Goal: Information Seeking & Learning: Learn about a topic

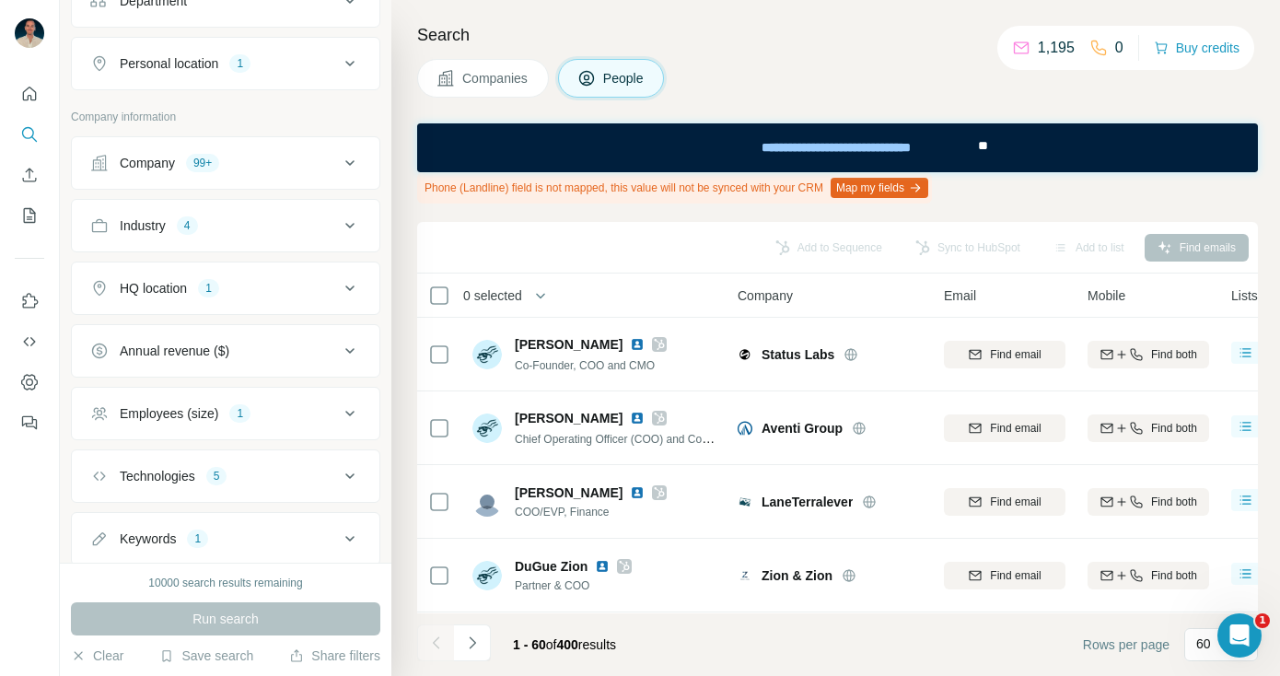
scroll to position [485, 0]
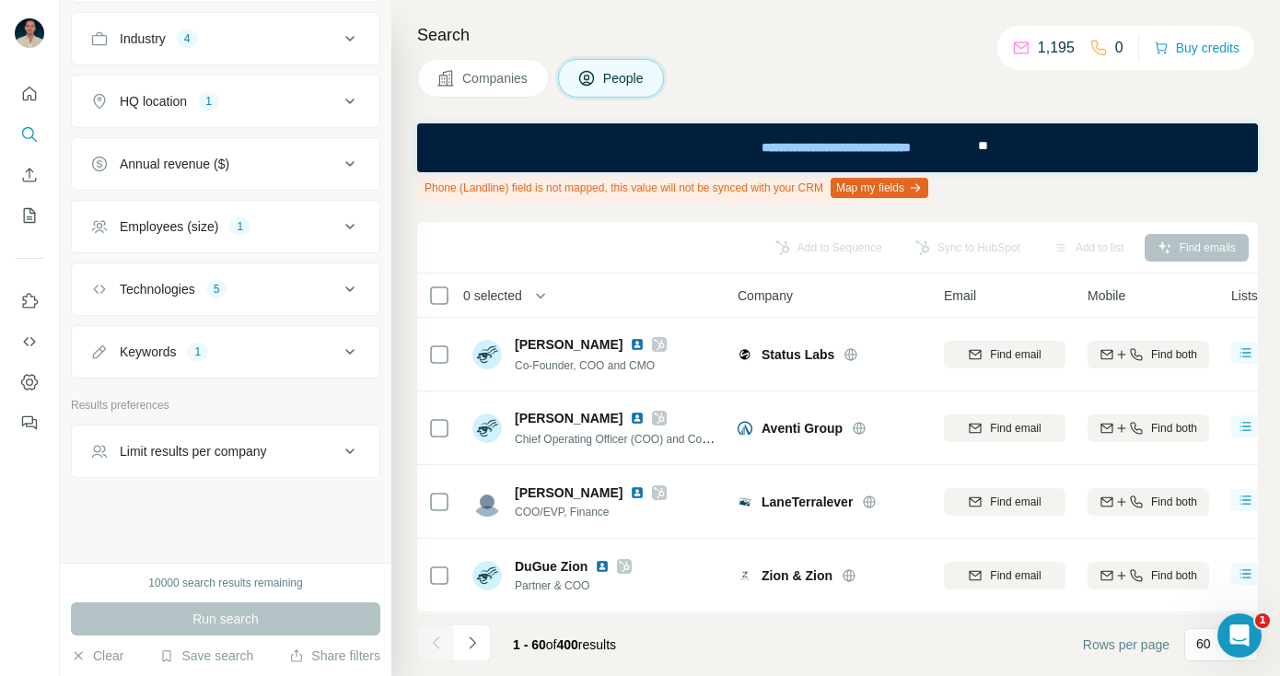
click at [292, 361] on button "Keywords 1" at bounding box center [226, 352] width 308 height 44
click at [244, 393] on input "text" at bounding box center [207, 397] width 234 height 33
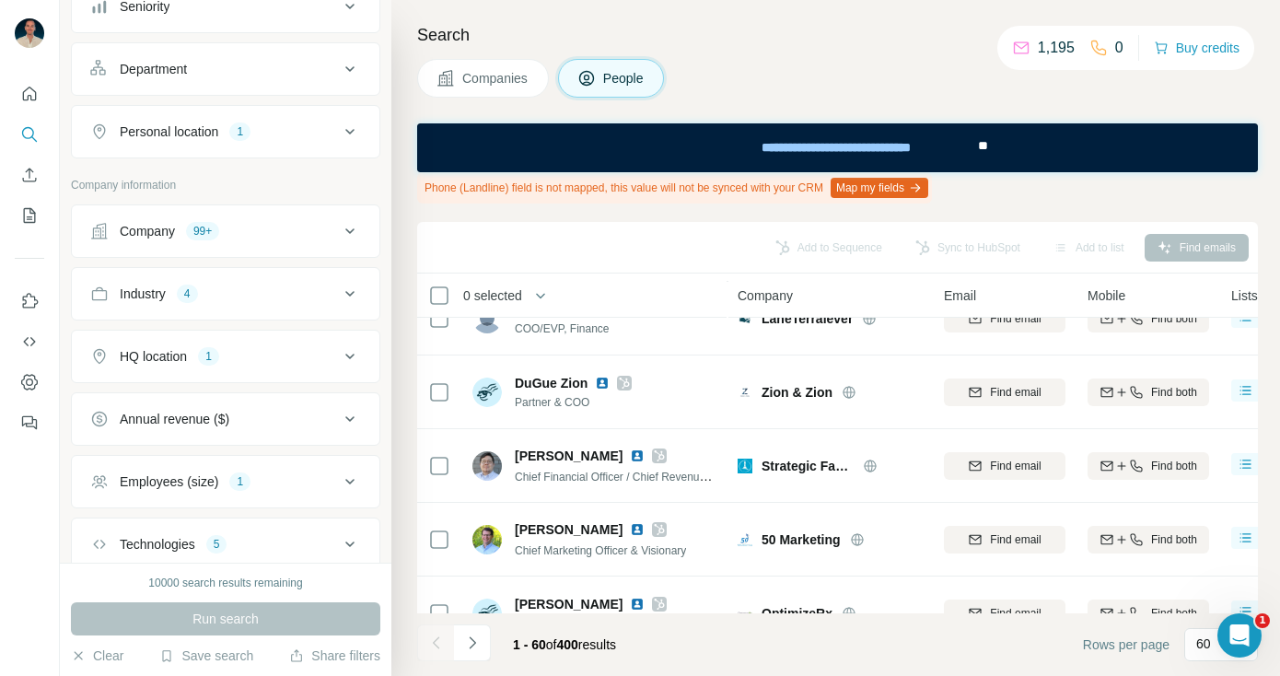
scroll to position [0, 0]
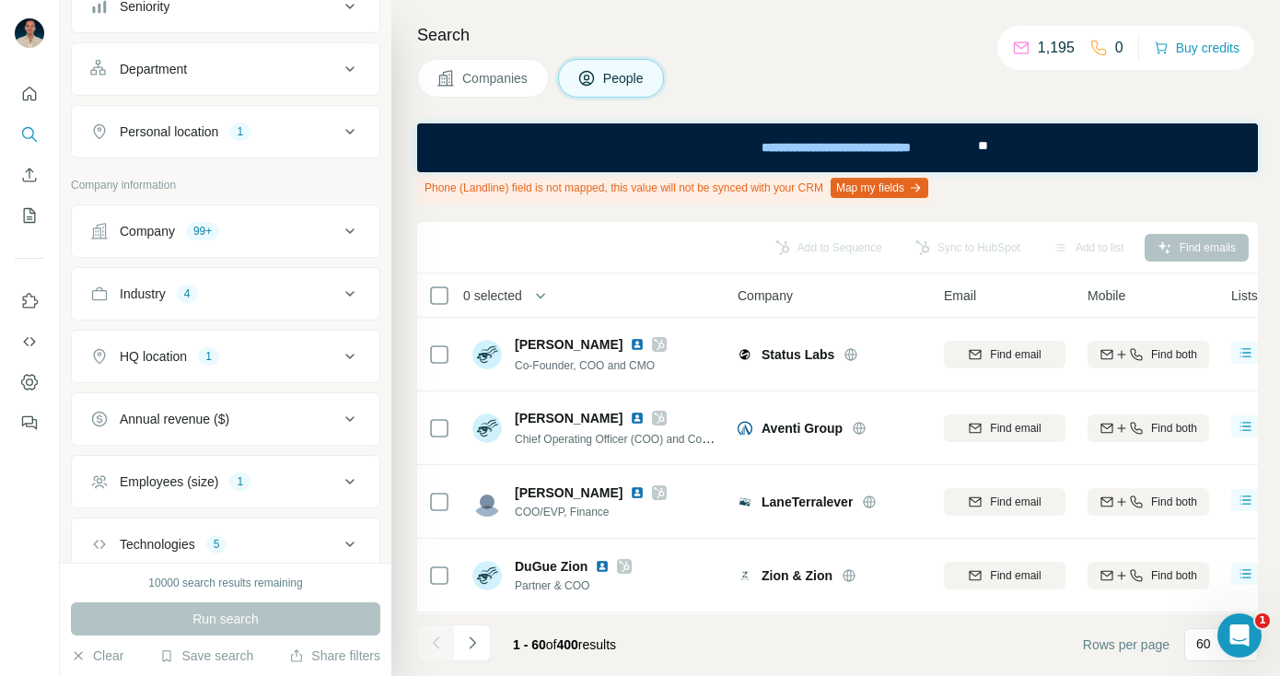
click at [503, 84] on span "Companies" at bounding box center [495, 78] width 67 height 18
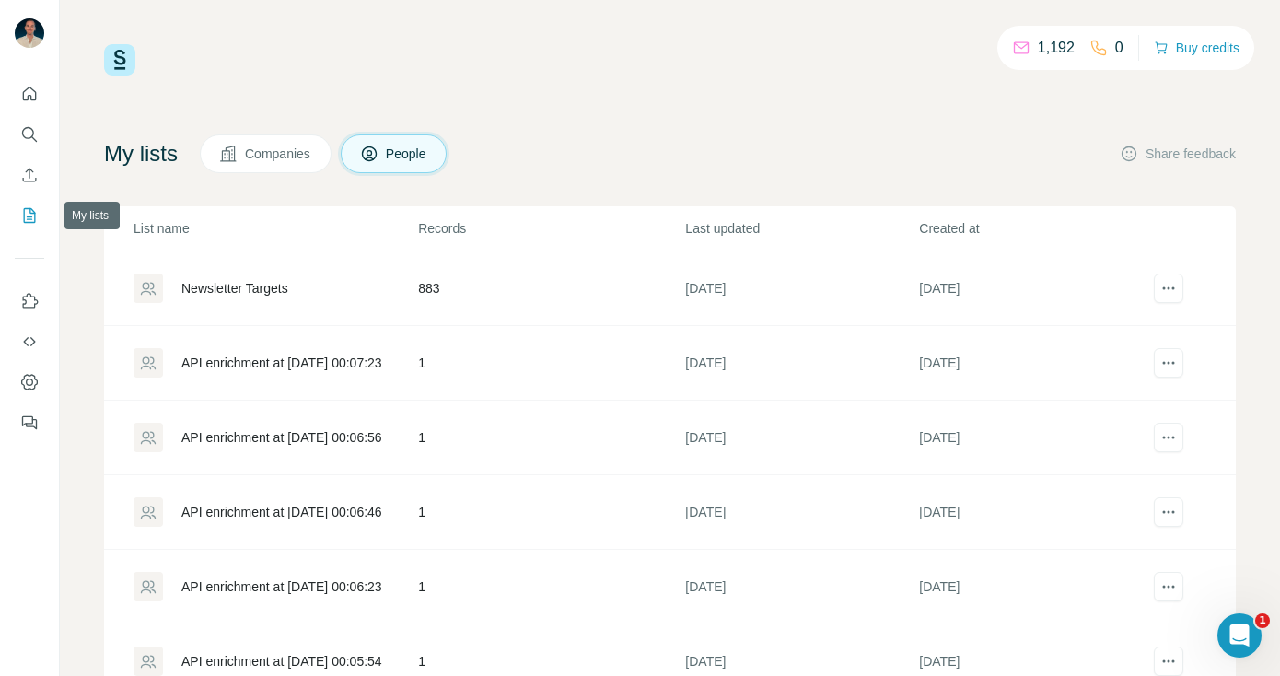
click at [28, 212] on icon "My lists" at bounding box center [29, 215] width 18 height 18
click at [27, 98] on icon "Quick start" at bounding box center [29, 94] width 18 height 18
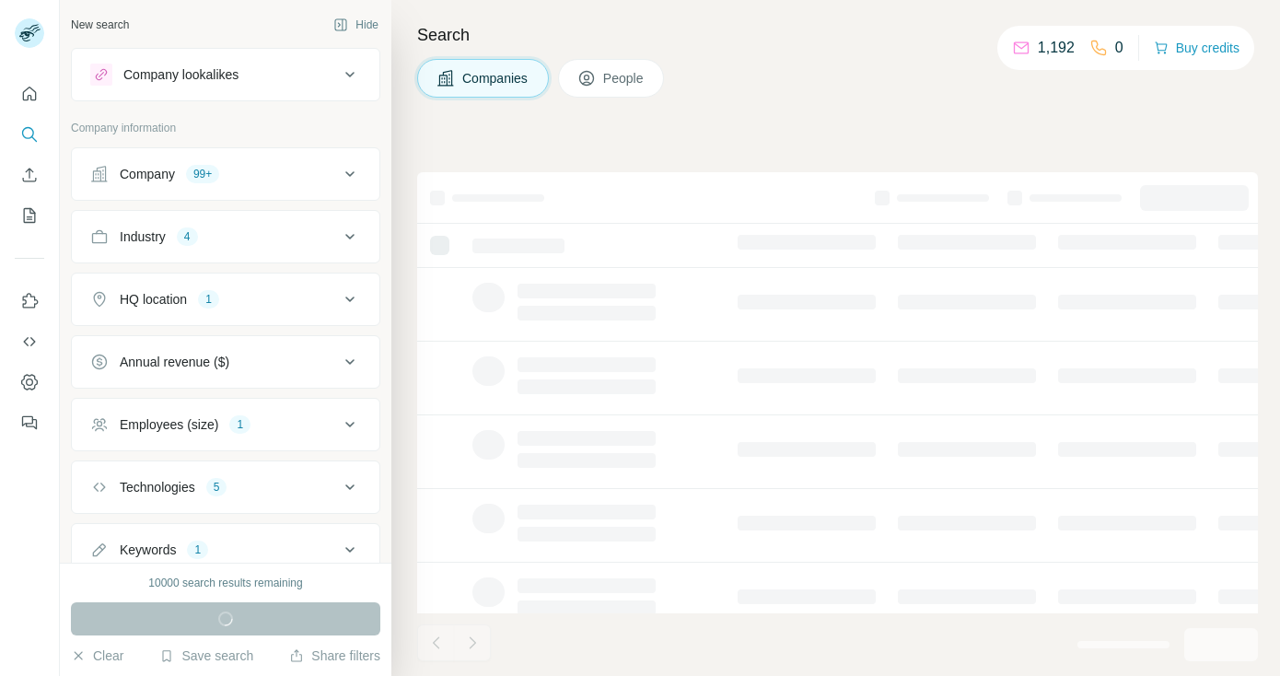
click at [276, 172] on div "Company 99+" at bounding box center [214, 174] width 249 height 18
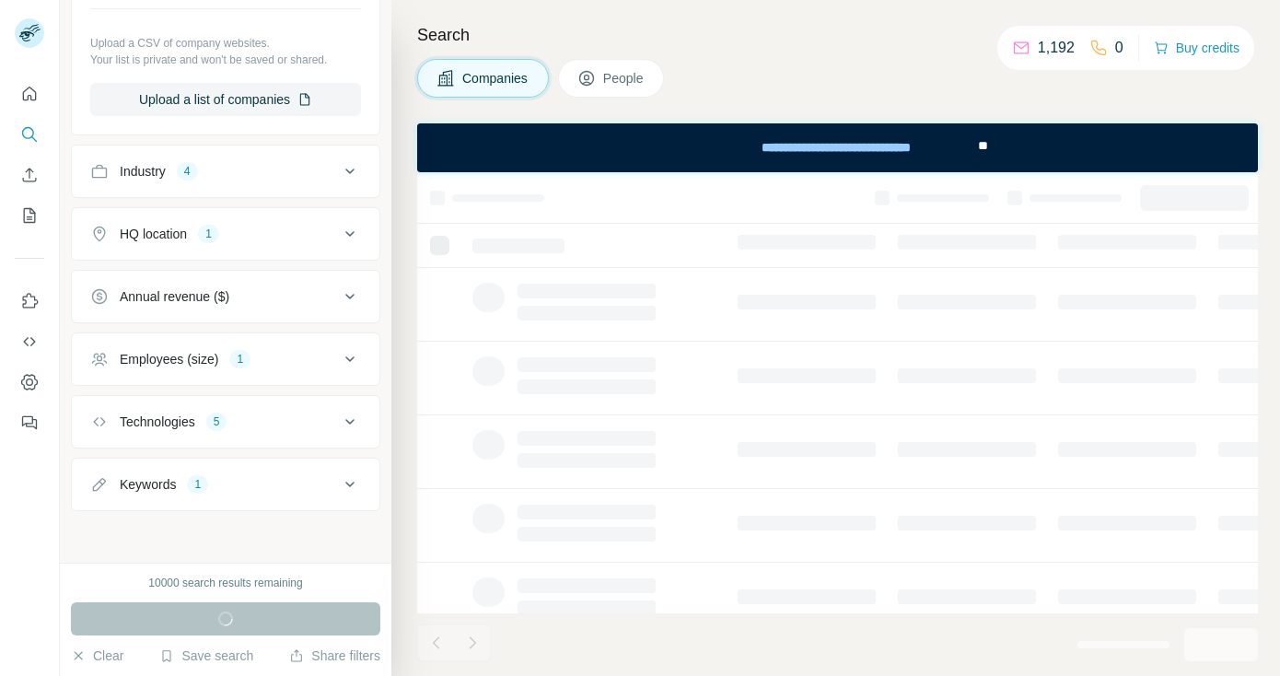
scroll to position [4115, 0]
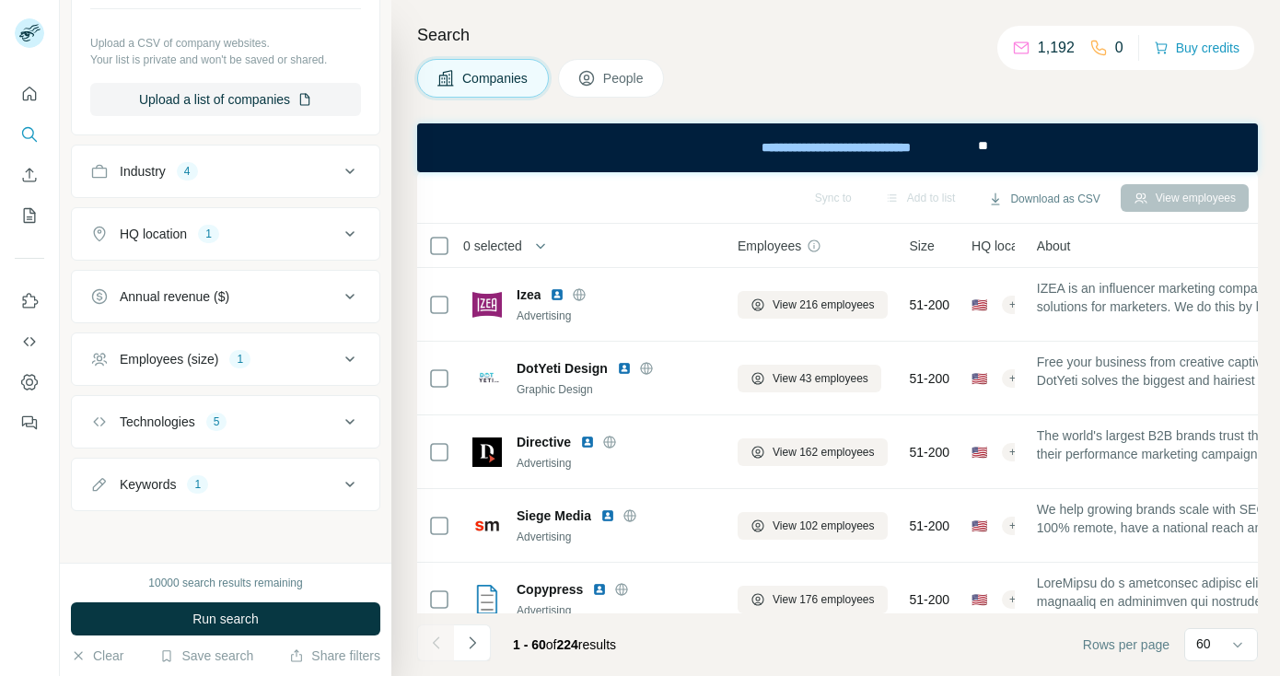
scroll to position [0, 0]
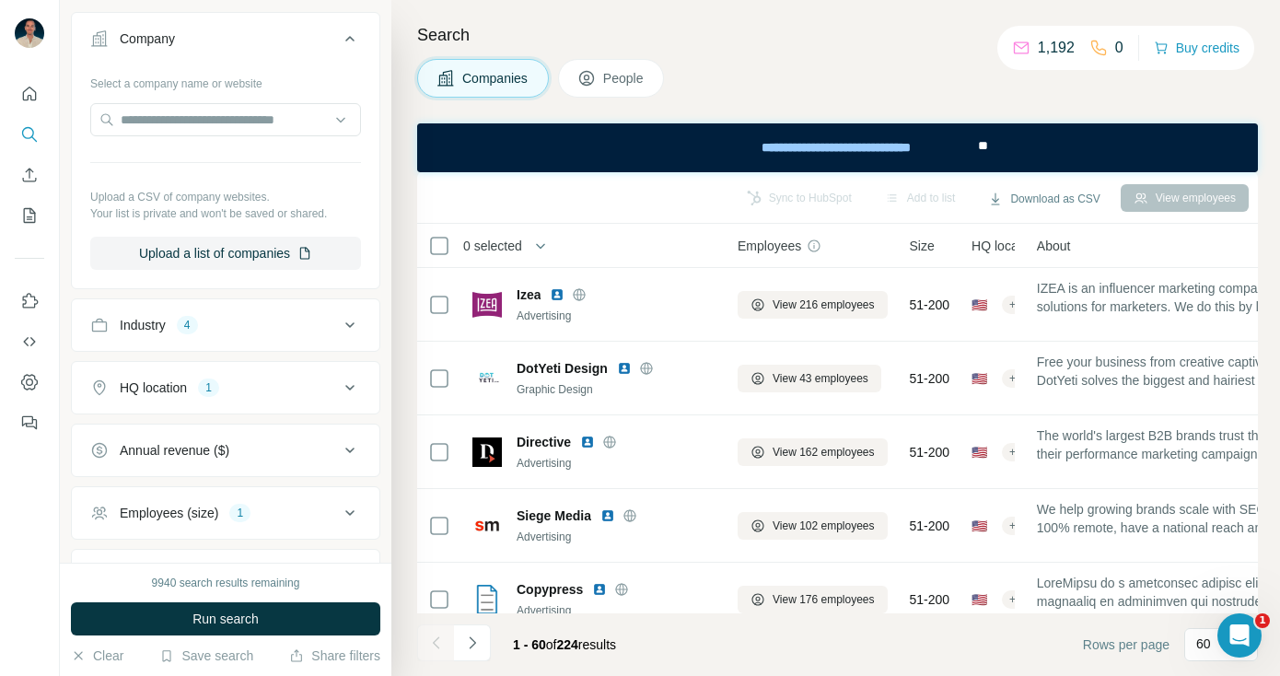
scroll to position [159, 0]
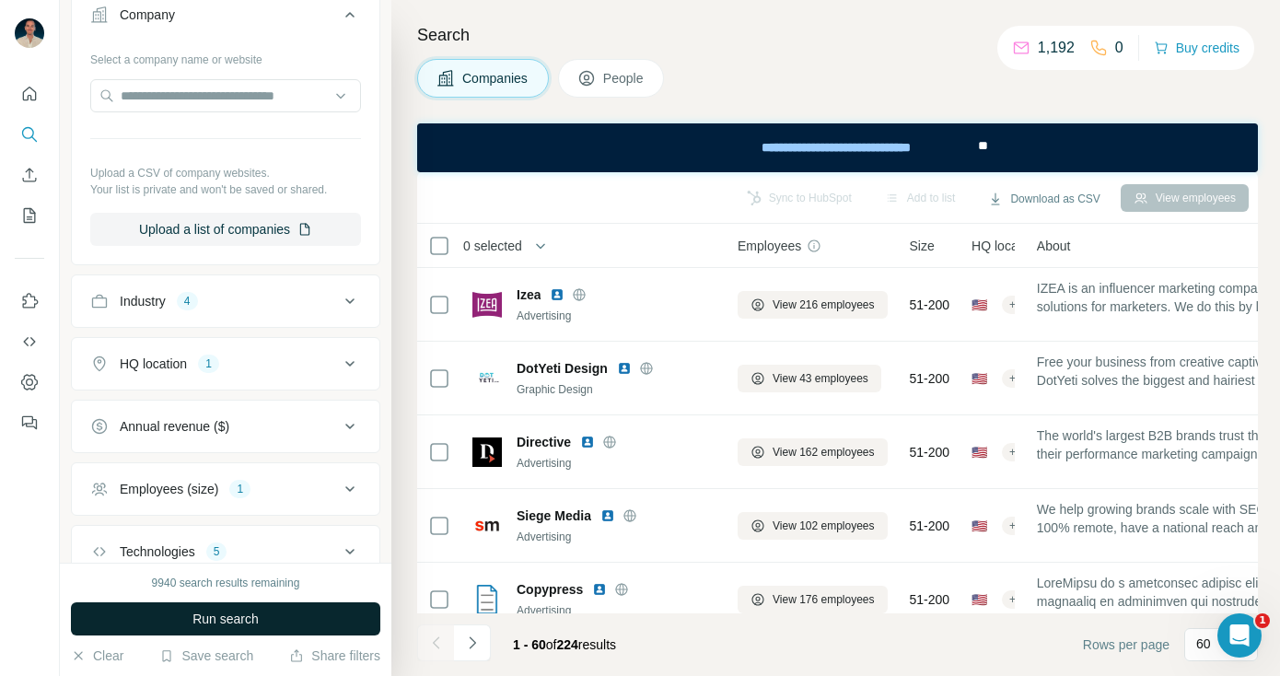
click at [227, 615] on span "Run search" at bounding box center [225, 619] width 66 height 18
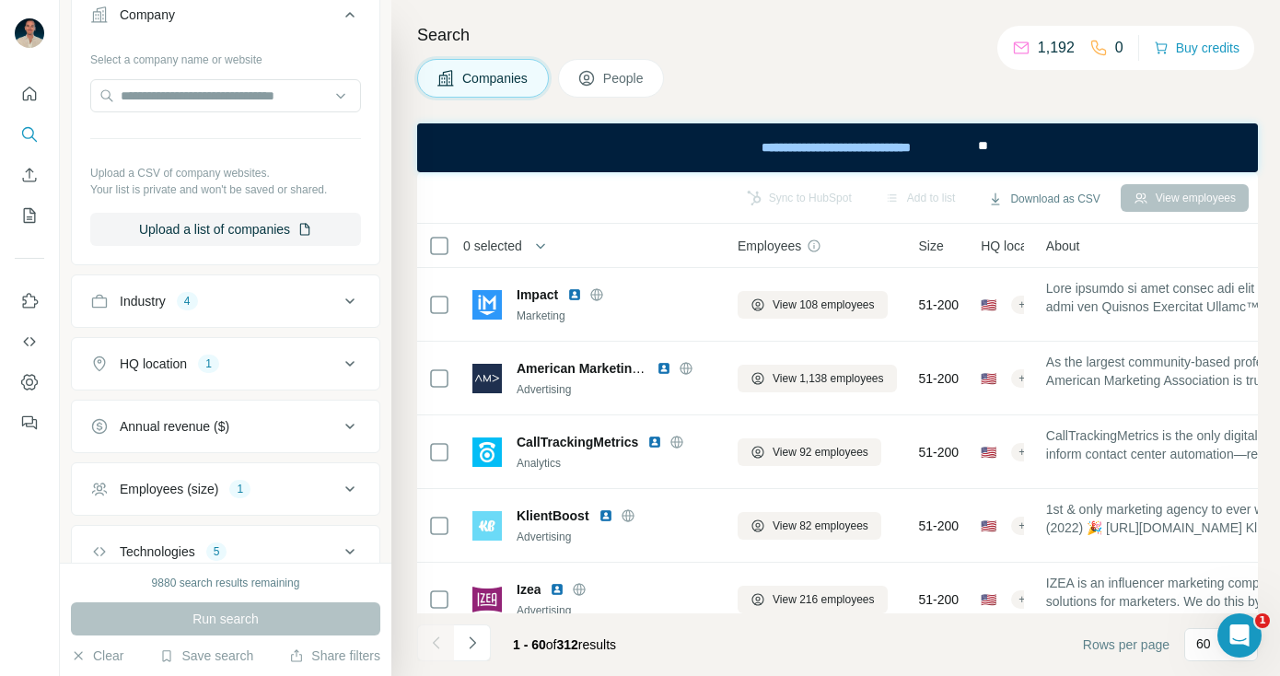
scroll to position [289, 0]
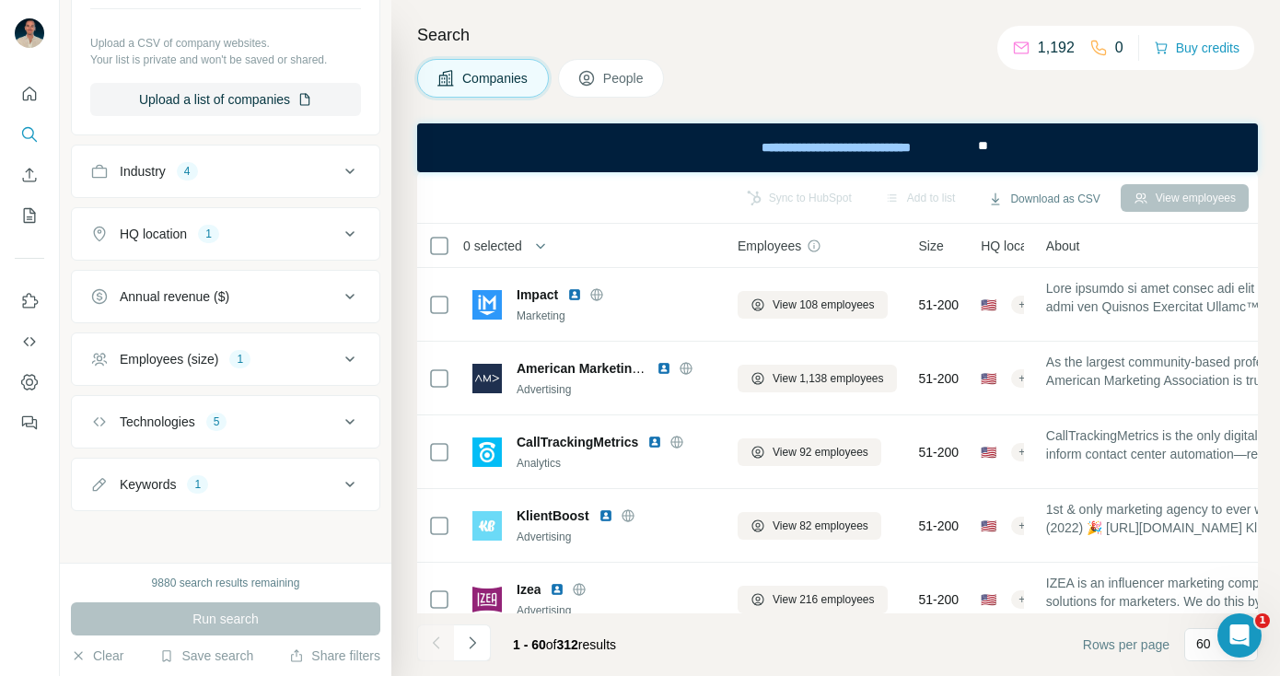
click at [225, 496] on button "Keywords 1" at bounding box center [226, 484] width 308 height 44
click at [222, 533] on input "text" at bounding box center [207, 530] width 234 height 33
type input "**********"
click at [337, 534] on icon "button" at bounding box center [346, 530] width 18 height 18
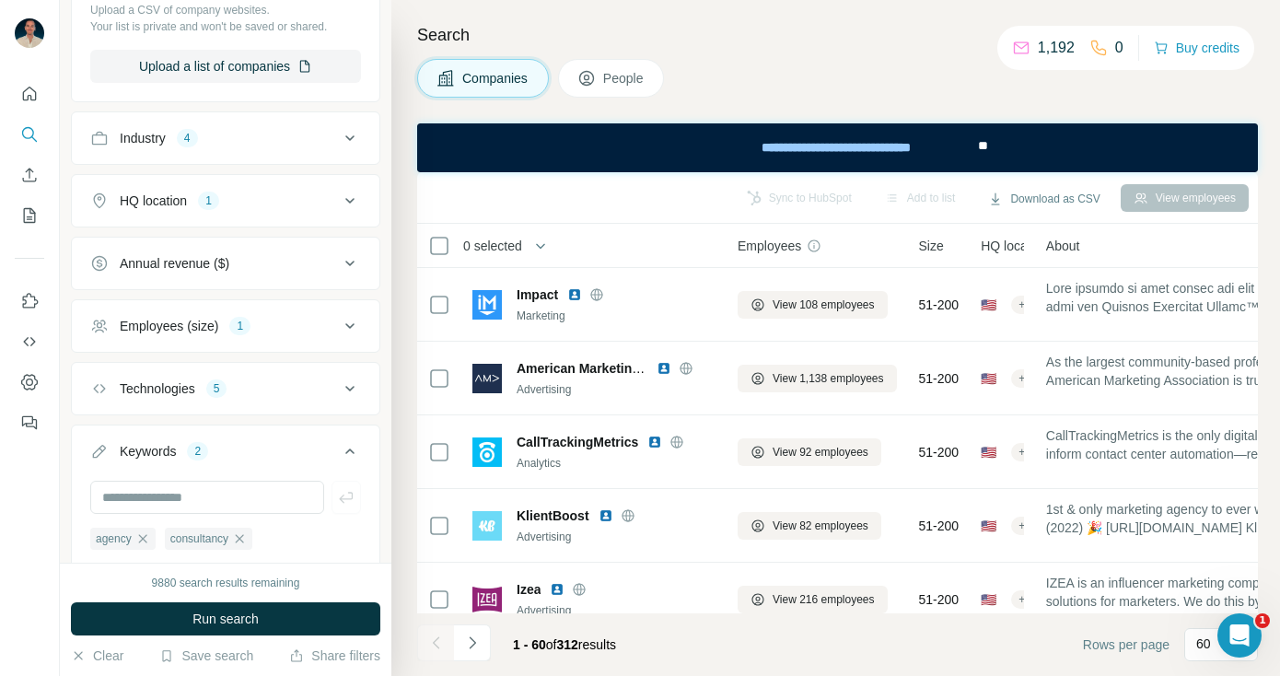
scroll to position [411, 0]
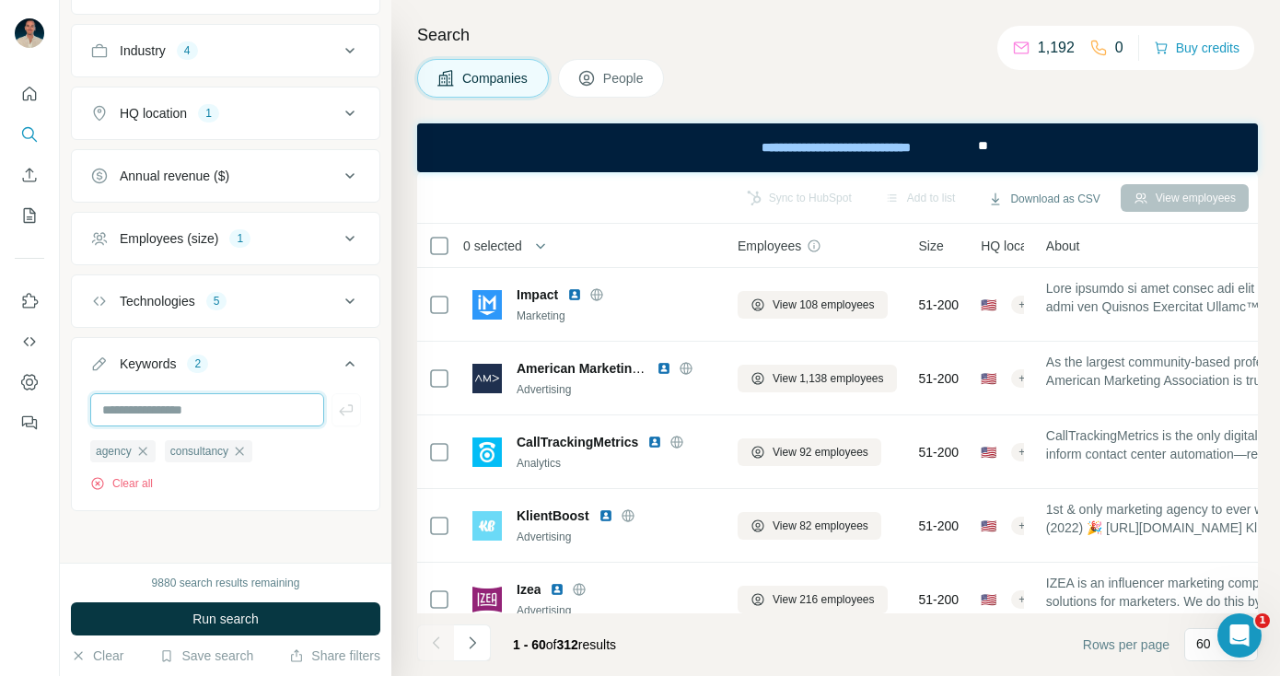
click at [215, 414] on input "text" at bounding box center [207, 409] width 234 height 33
type input "****"
click at [244, 618] on span "Run search" at bounding box center [225, 619] width 66 height 18
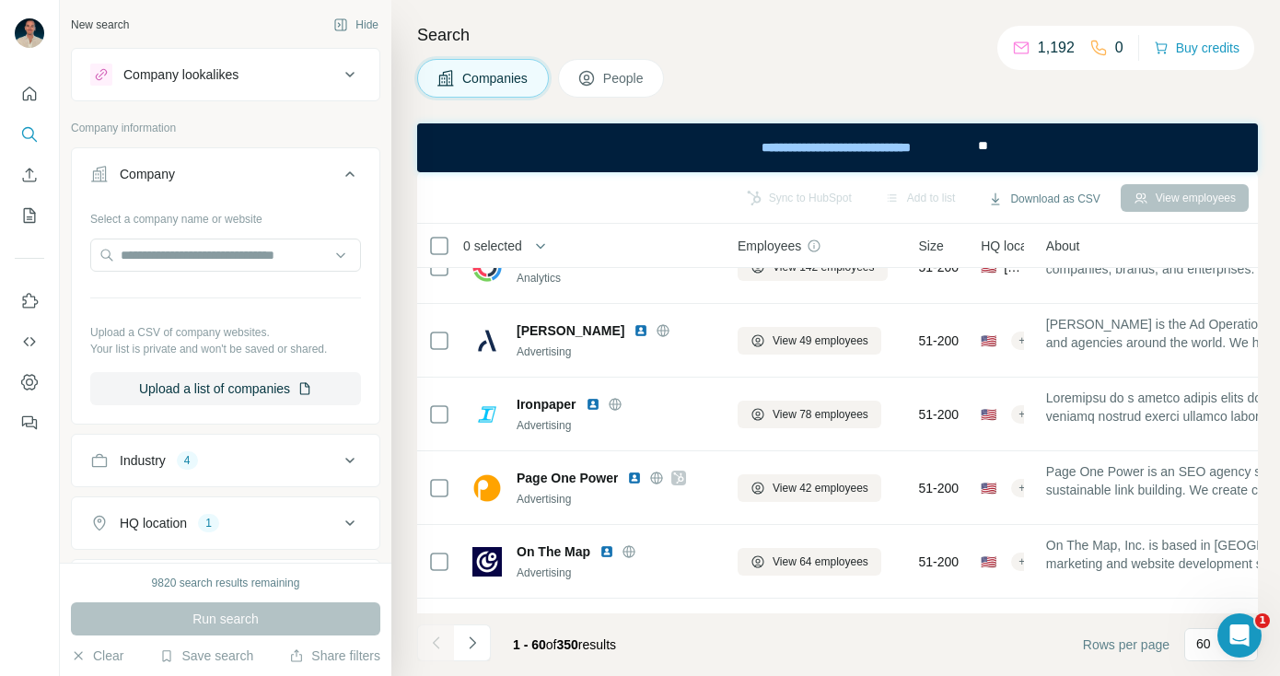
scroll to position [1829, 0]
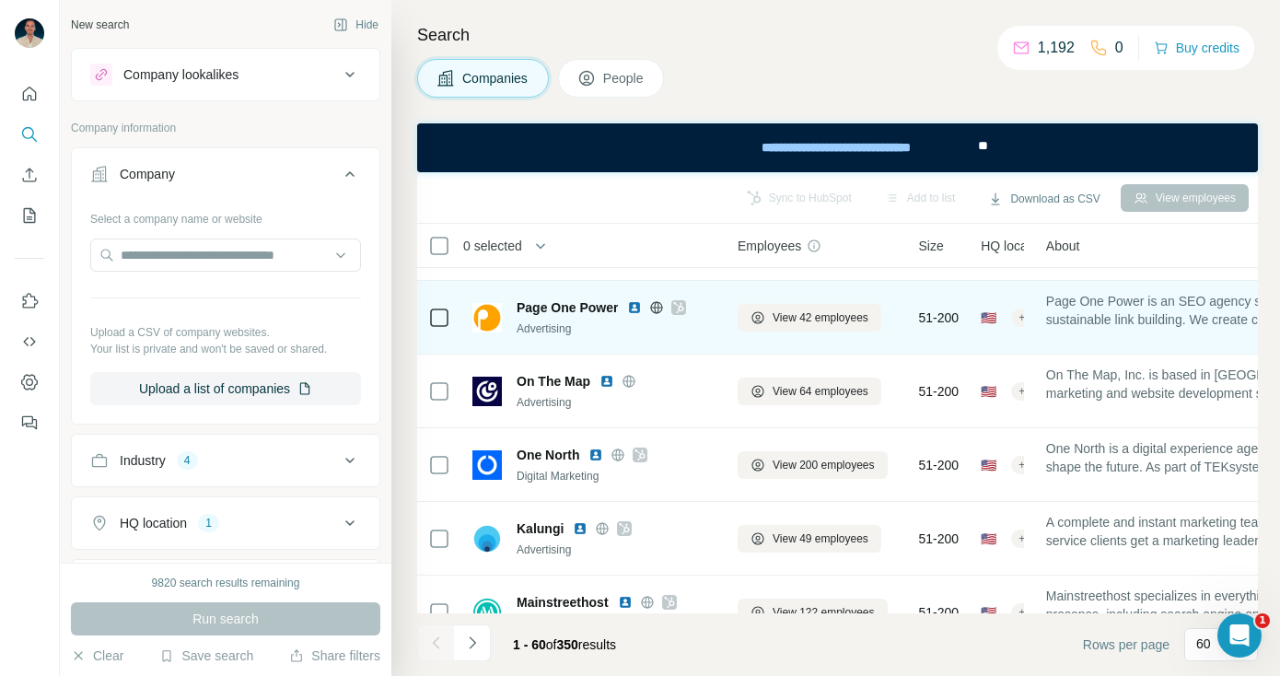
click at [579, 307] on span "Page One Power" at bounding box center [567, 307] width 101 height 18
copy span "Page One Power"
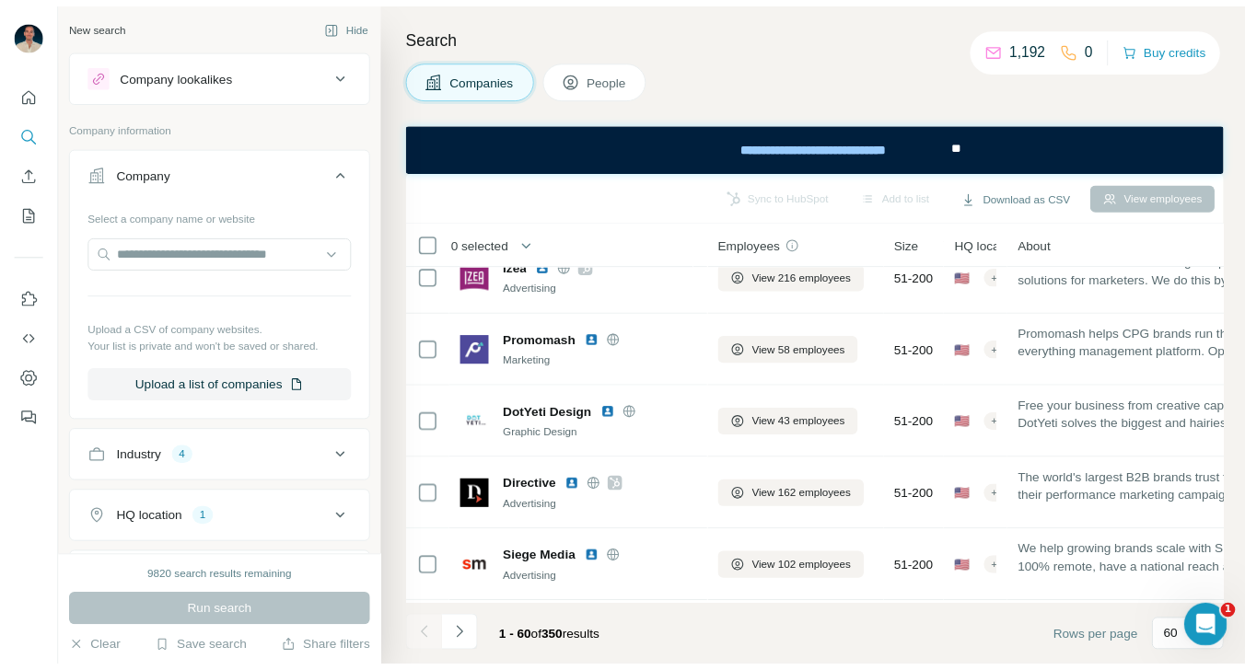
scroll to position [0, 0]
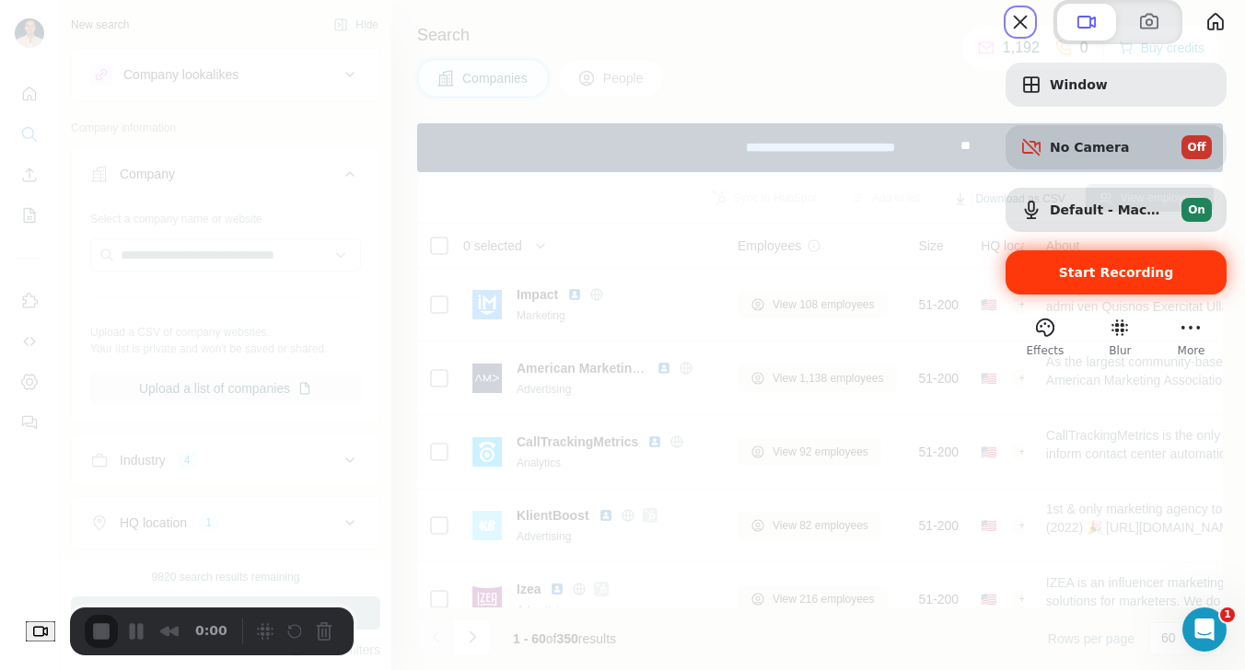
click at [1075, 280] on span "Start Recording" at bounding box center [1116, 272] width 115 height 15
click at [1115, 280] on span "Start Recording" at bounding box center [1116, 272] width 115 height 15
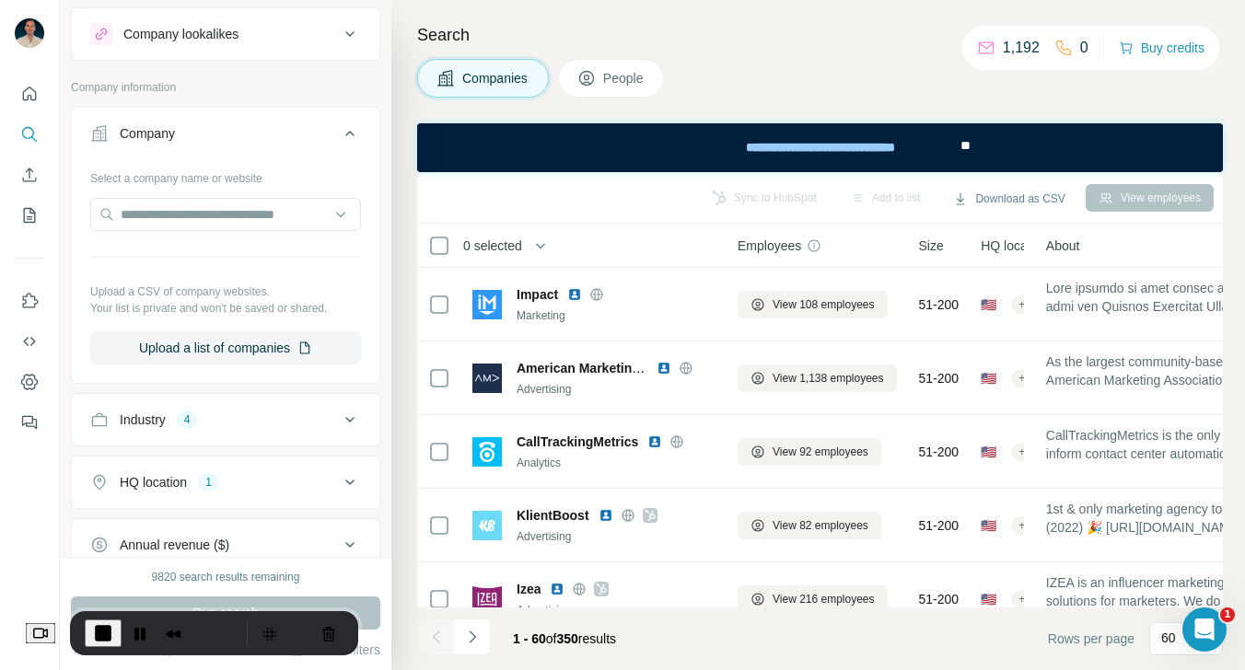
scroll to position [4, 0]
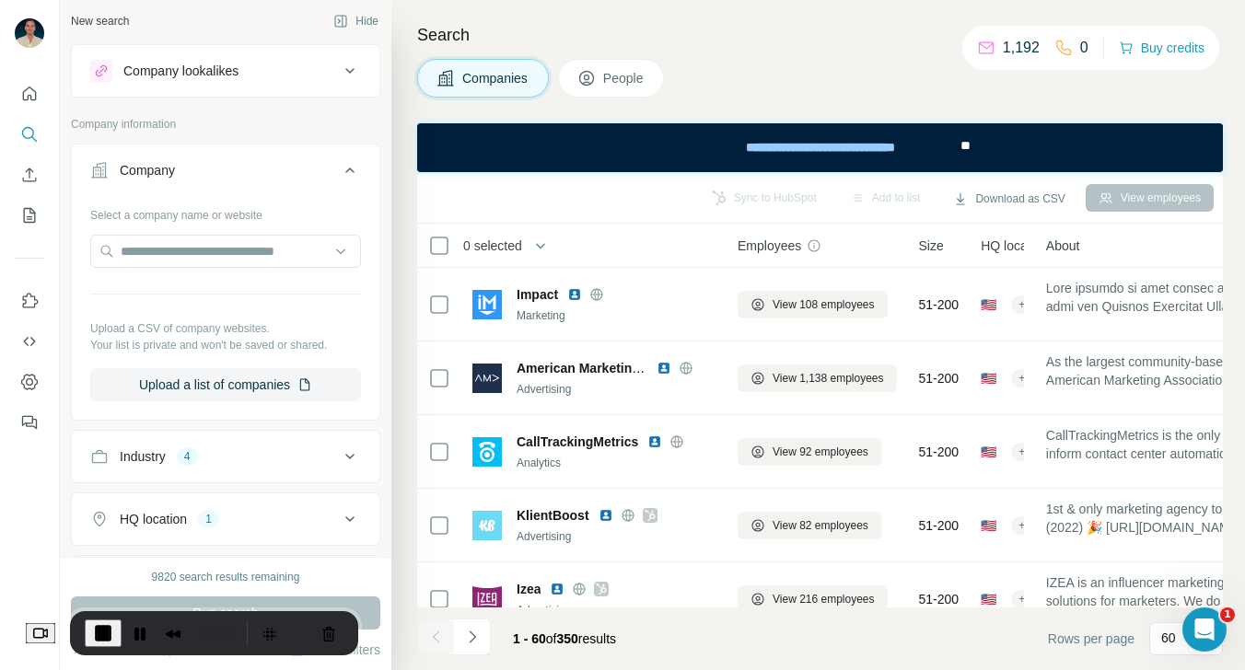
click at [611, 76] on span "People" at bounding box center [624, 78] width 42 height 18
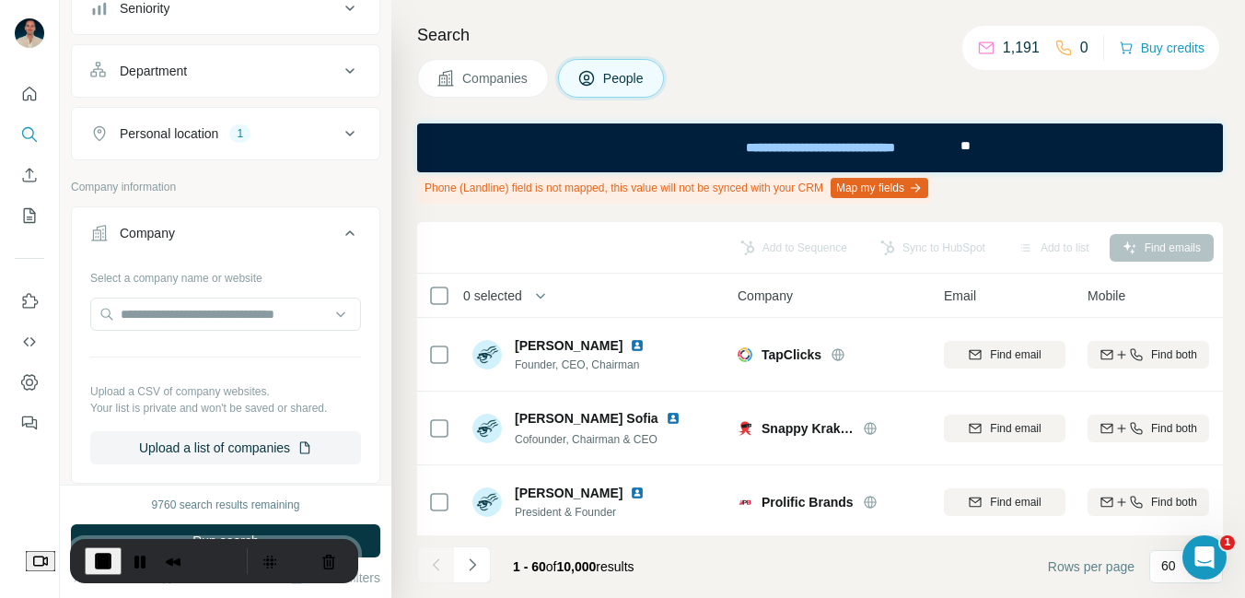
scroll to position [288, 0]
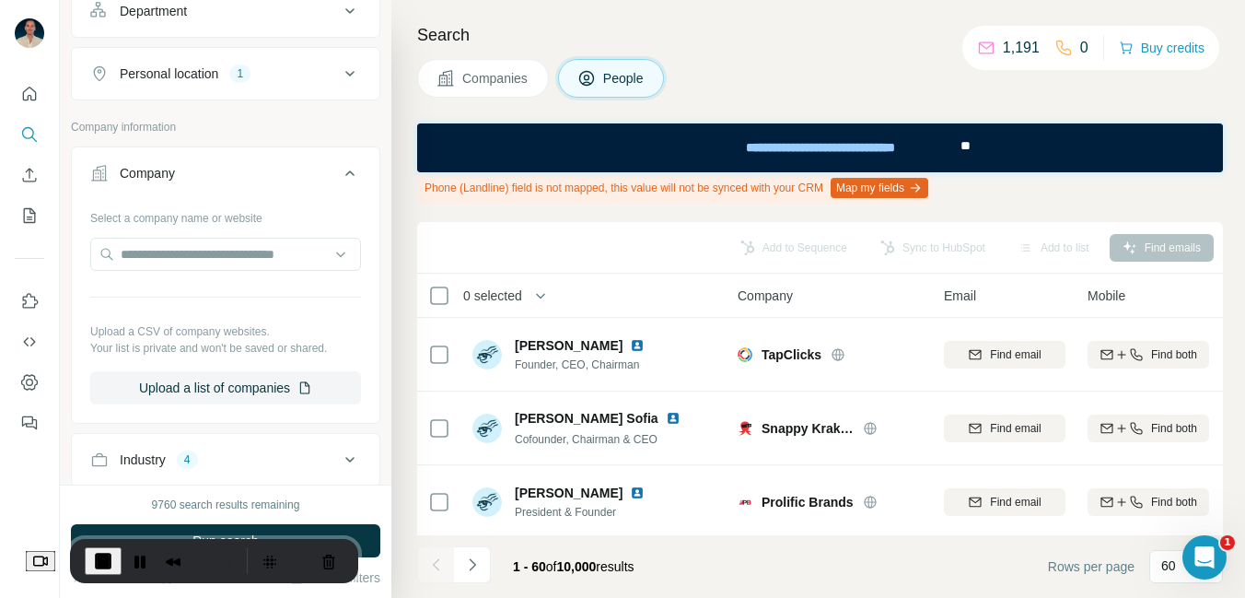
click at [510, 78] on span "Companies" at bounding box center [495, 78] width 67 height 18
